Goal: Task Accomplishment & Management: Manage account settings

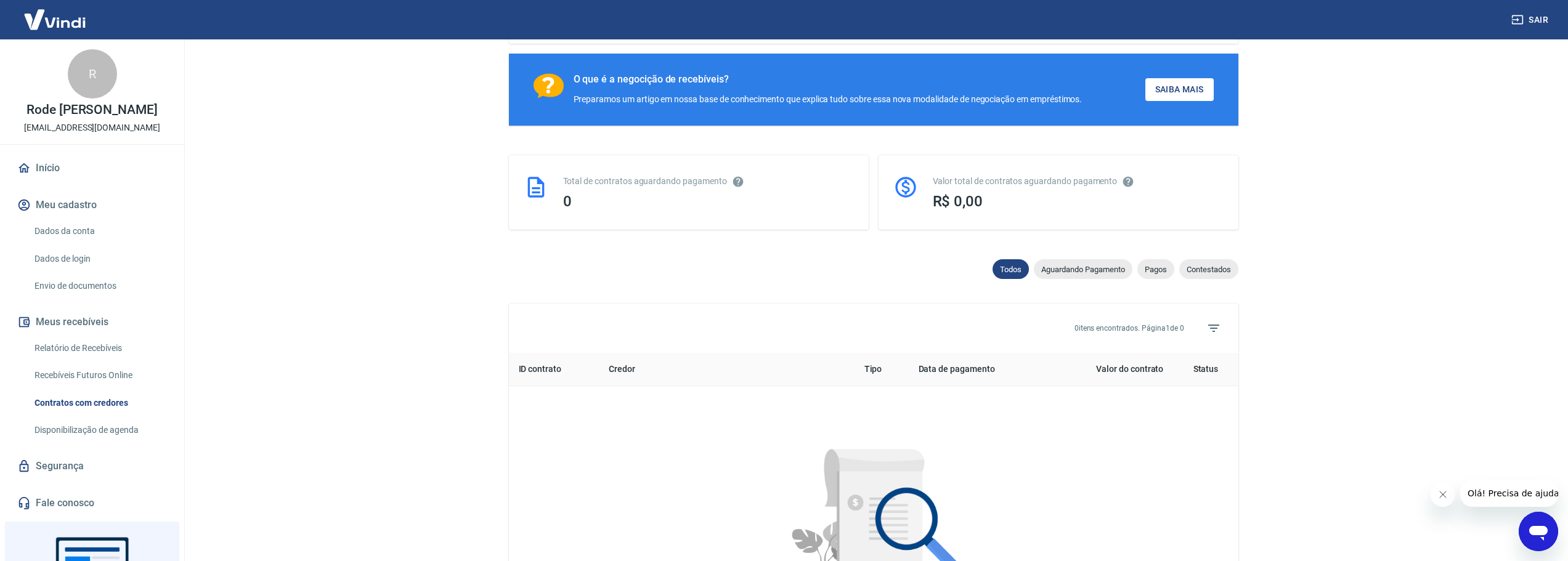
scroll to position [247, 0]
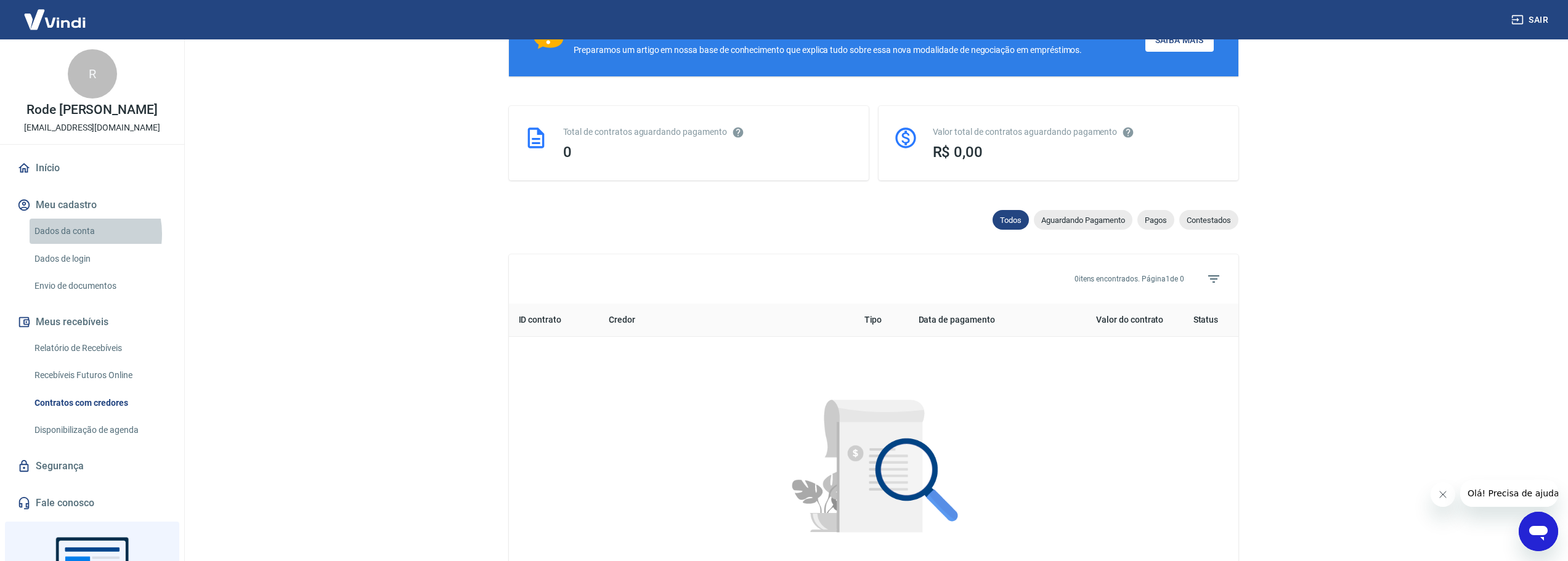
click at [70, 234] on link "Dados da conta" at bounding box center [100, 231] width 140 height 25
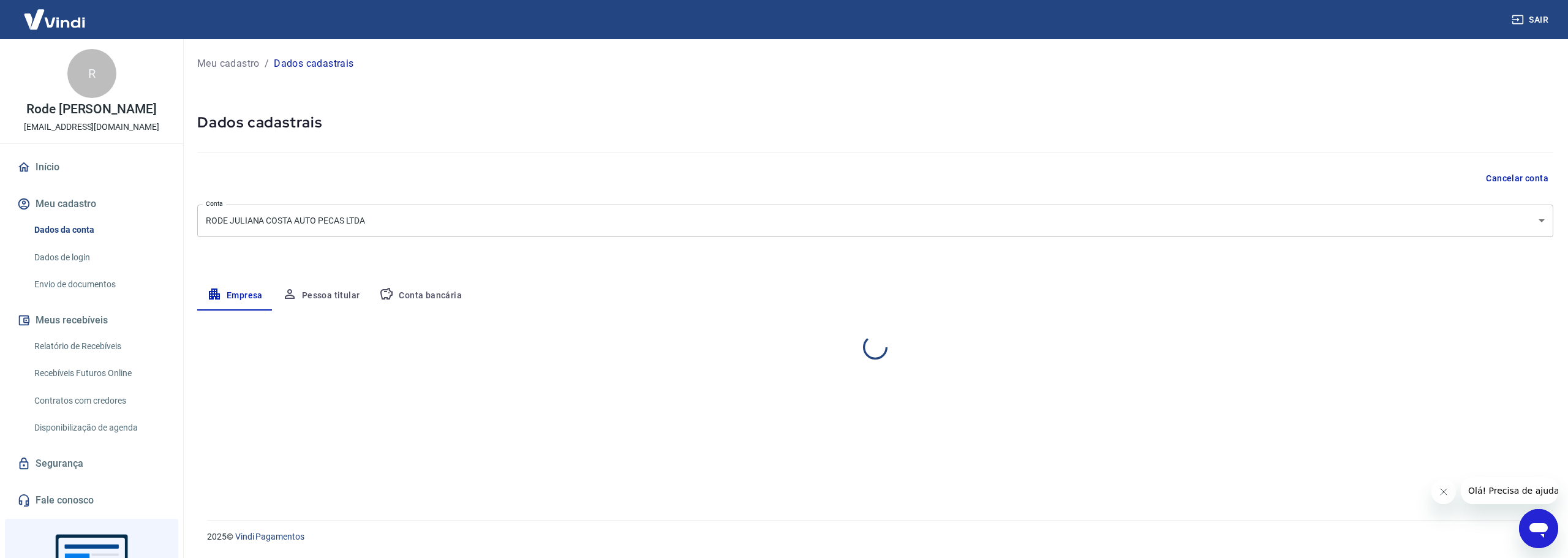
select select "SC"
select select "business"
click at [396, 295] on button "Conta bancária" at bounding box center [420, 296] width 102 height 30
select select "1"
click at [1495, 349] on button "Editar conta bancária" at bounding box center [1502, 347] width 102 height 23
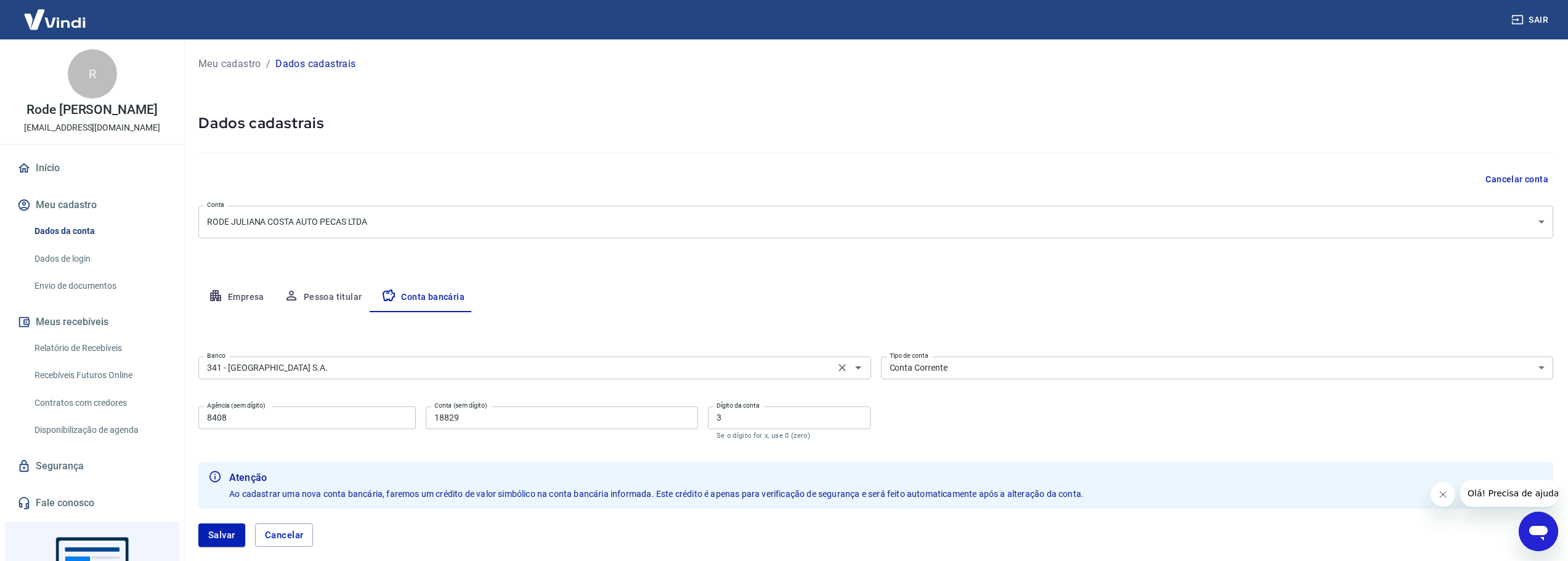
click at [405, 370] on input "341 - [GEOGRAPHIC_DATA] S.A." at bounding box center [516, 367] width 629 height 15
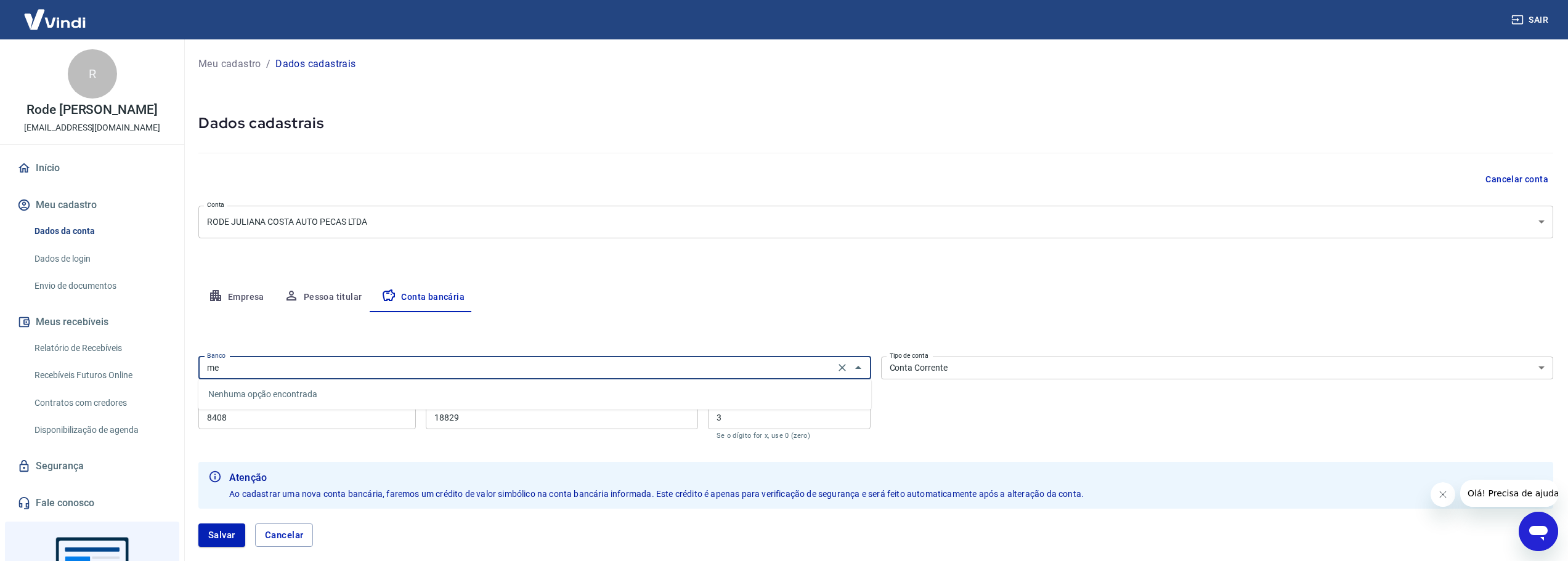
type input "m"
